Goal: Task Accomplishment & Management: Use online tool/utility

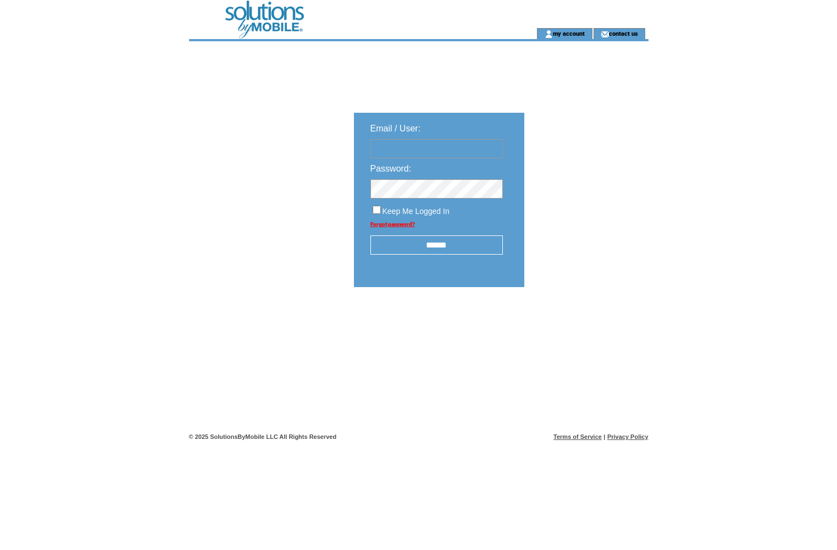
type input "******"
click at [434, 250] on input "******" at bounding box center [436, 244] width 132 height 19
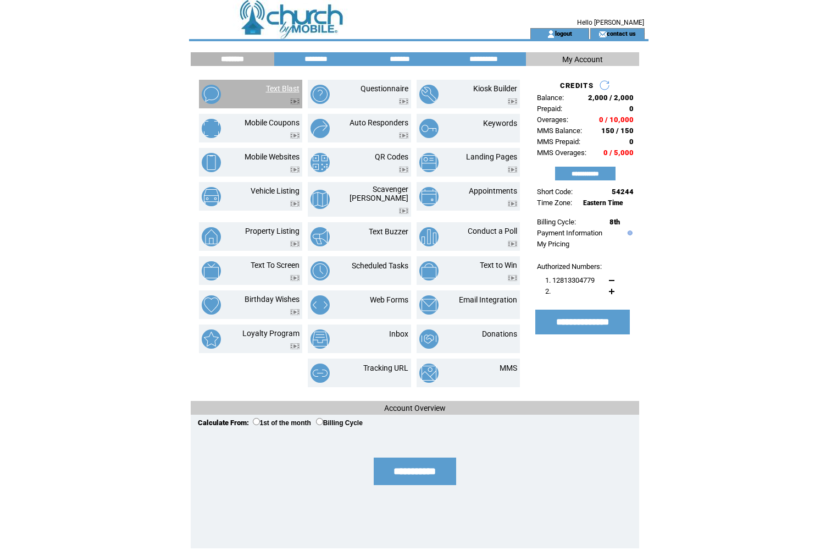
click at [283, 85] on link "Text Blast" at bounding box center [283, 88] width 34 height 9
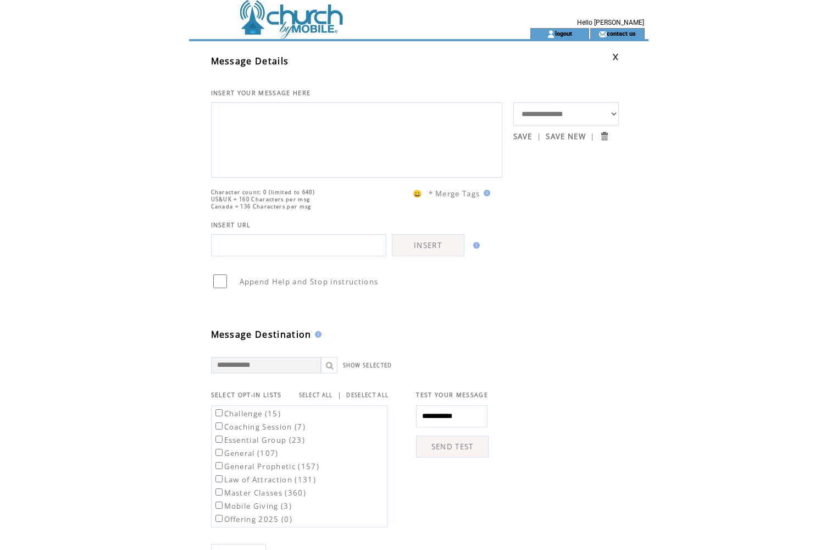
click at [617, 112] on select "**********" at bounding box center [566, 113] width 106 height 23
